Goal: Find specific fact: Find specific fact

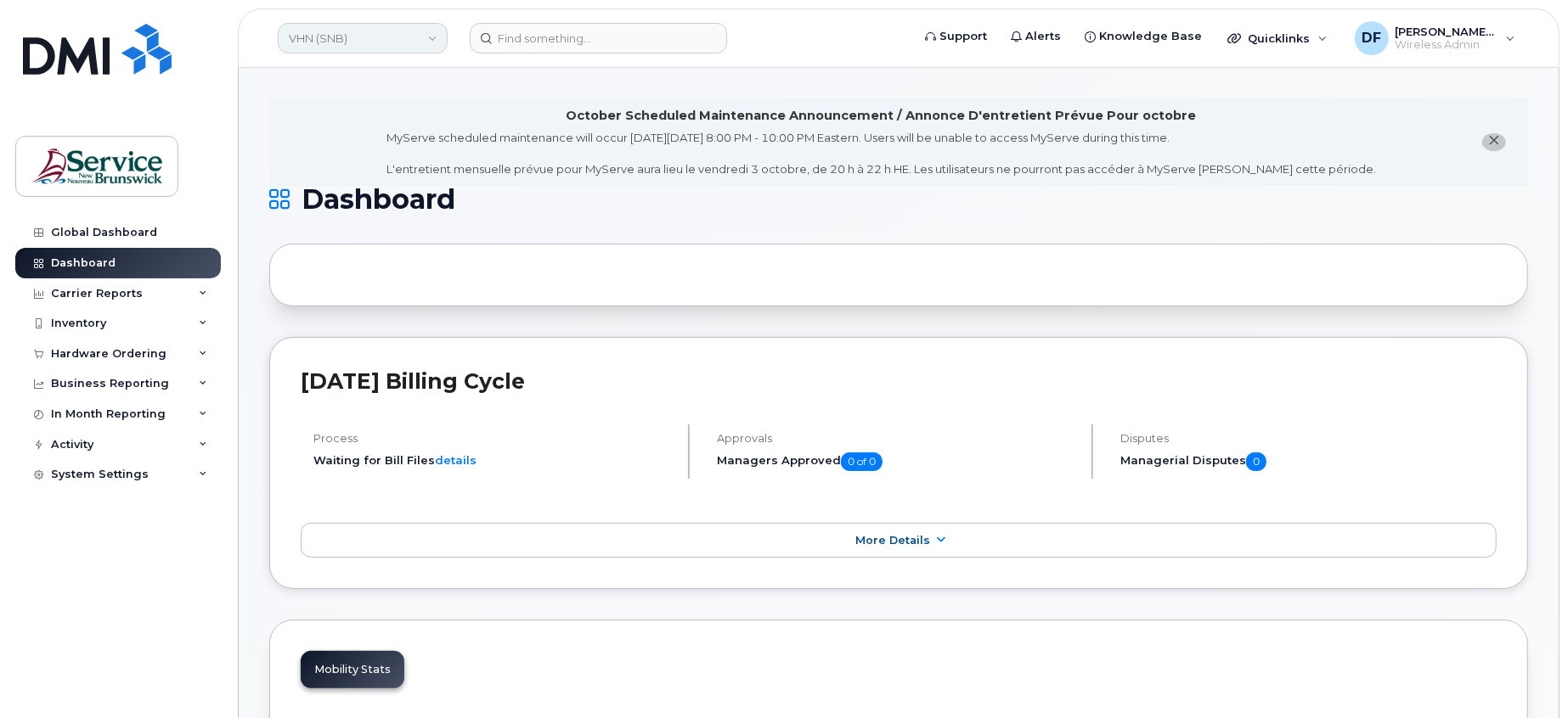
click at [339, 34] on link "VHN (SNB)" at bounding box center [362, 37] width 170 height 31
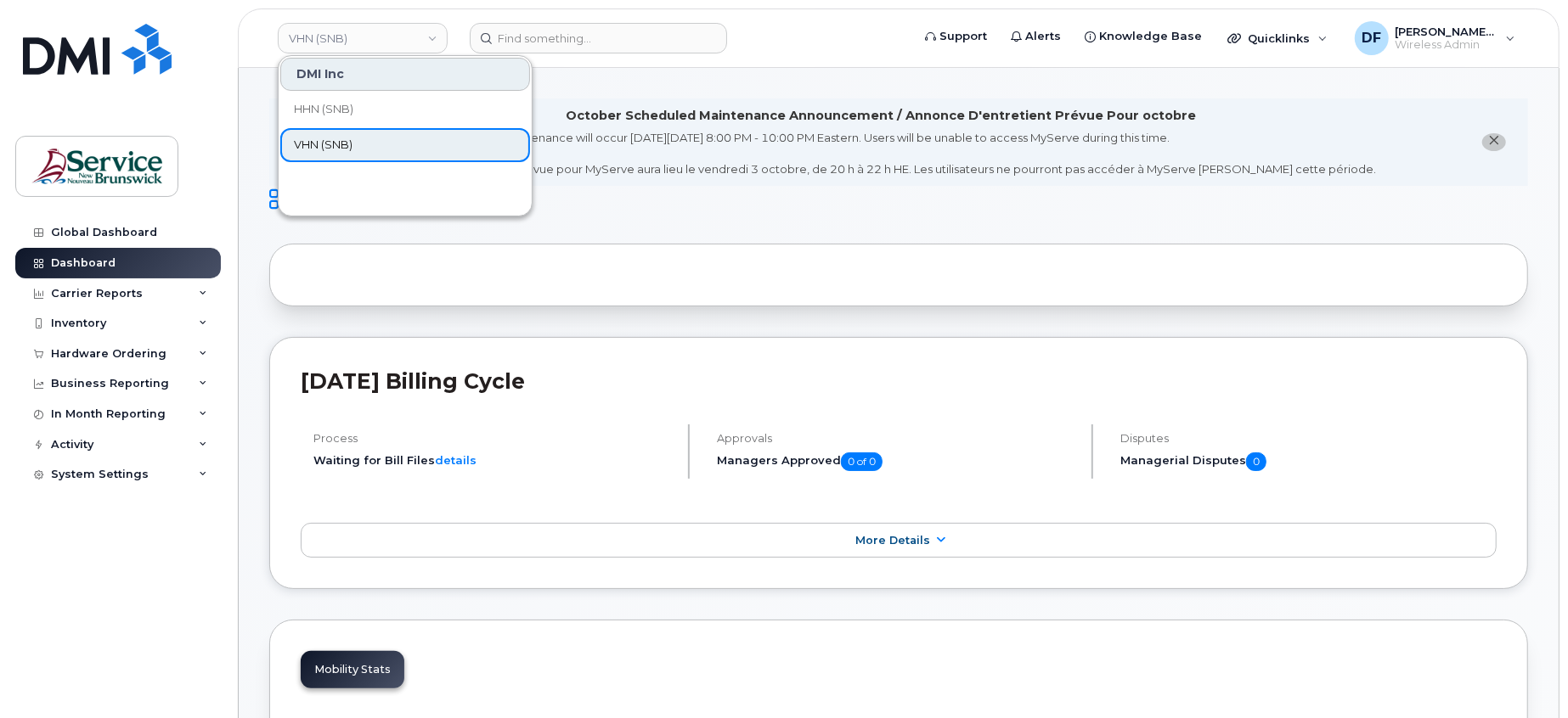
click at [328, 138] on span "VHN (SNB)" at bounding box center [323, 145] width 58 height 17
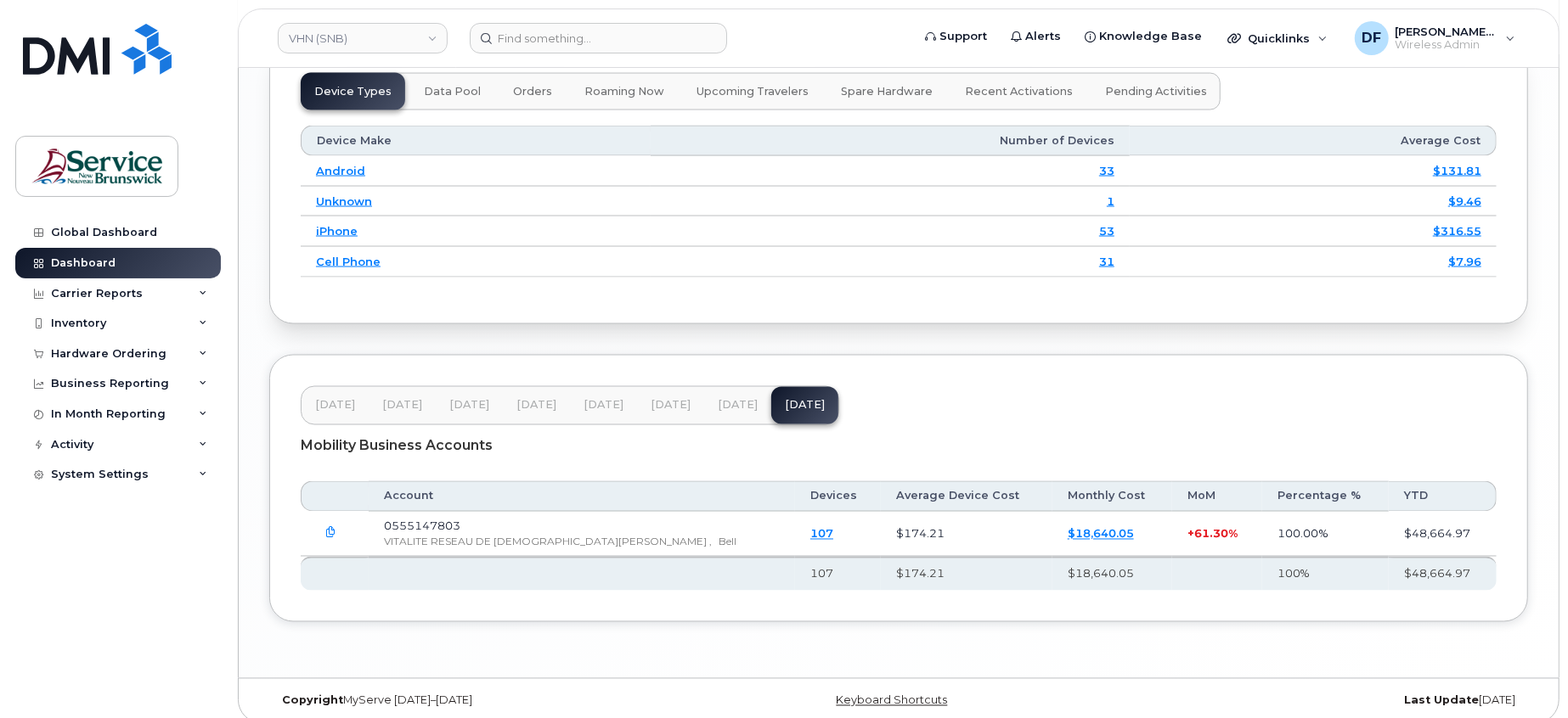
scroll to position [2264, 0]
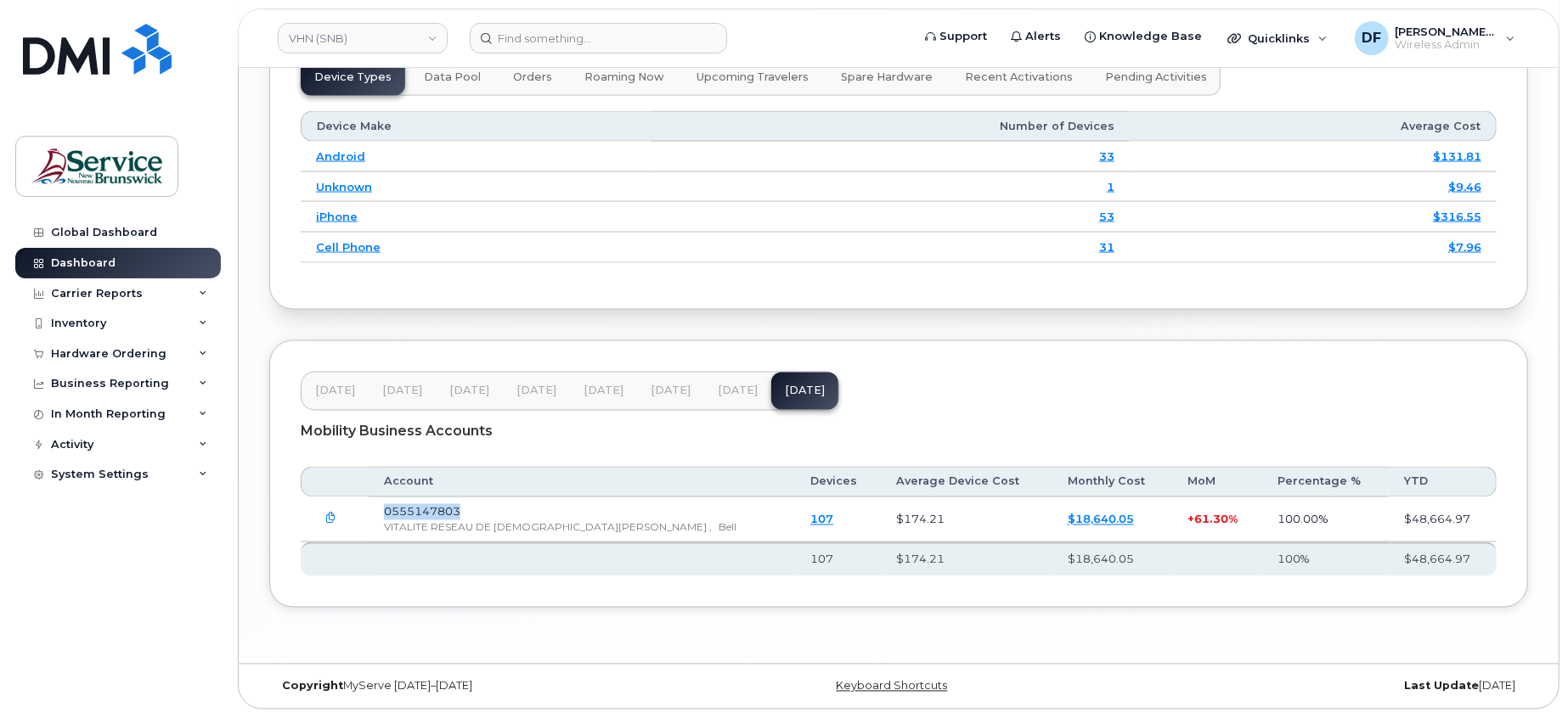
drag, startPoint x: 476, startPoint y: 512, endPoint x: 386, endPoint y: 516, distance: 90.1
click at [386, 516] on td "0555147803 VITALITE RESEAU DE [DEMOGRAPHIC_DATA][PERSON_NAME] , Bell" at bounding box center [581, 520] width 427 height 45
copy span "0555147803"
